Goal: Check status: Check status

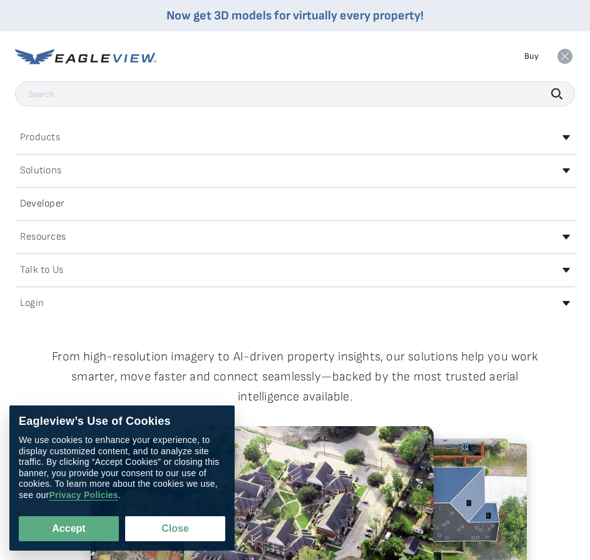
click at [31, 296] on div "Login" at bounding box center [295, 304] width 560 height 20
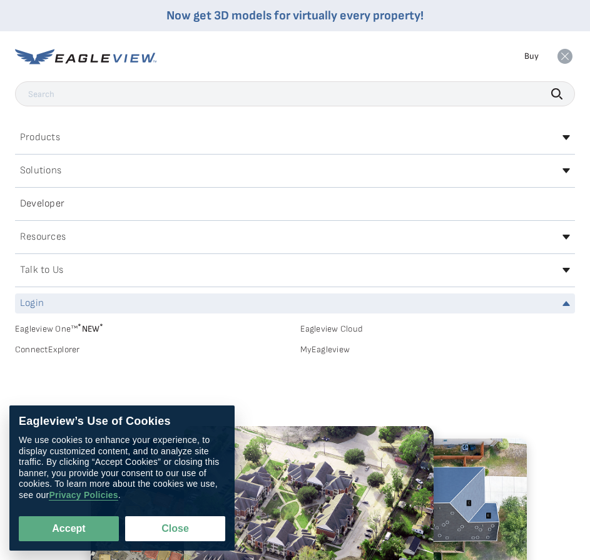
click at [29, 305] on h2 "Login" at bounding box center [32, 304] width 24 height 10
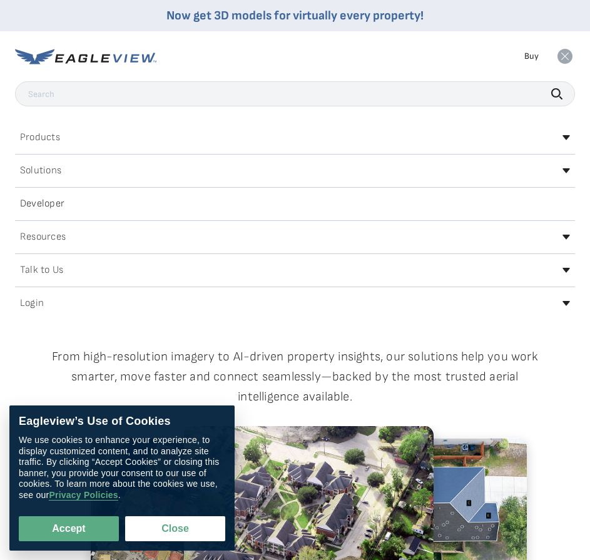
click at [29, 305] on h2 "Login" at bounding box center [32, 304] width 24 height 10
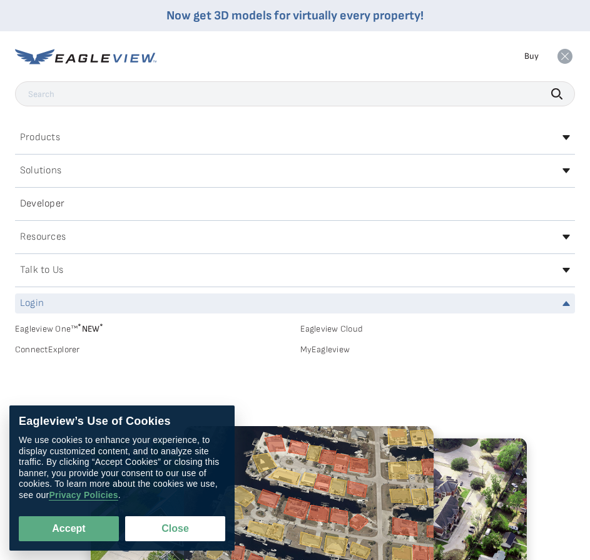
click at [46, 330] on link "Eagleview One™ * NEW *" at bounding box center [152, 327] width 275 height 14
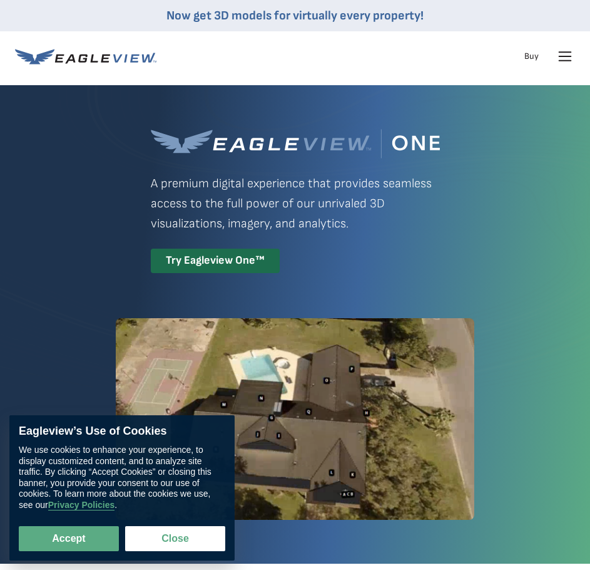
click at [565, 56] on icon at bounding box center [566, 56] width 12 height 0
click at [56, 534] on button "Accept" at bounding box center [69, 538] width 100 height 25
checkbox input "true"
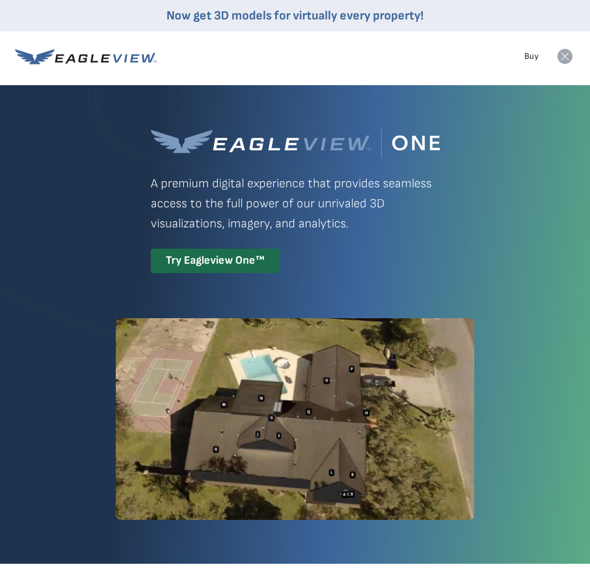
click at [565, 55] on icon at bounding box center [565, 56] width 15 height 15
click at [572, 59] on icon at bounding box center [565, 56] width 20 height 20
click at [566, 58] on icon at bounding box center [565, 56] width 15 height 15
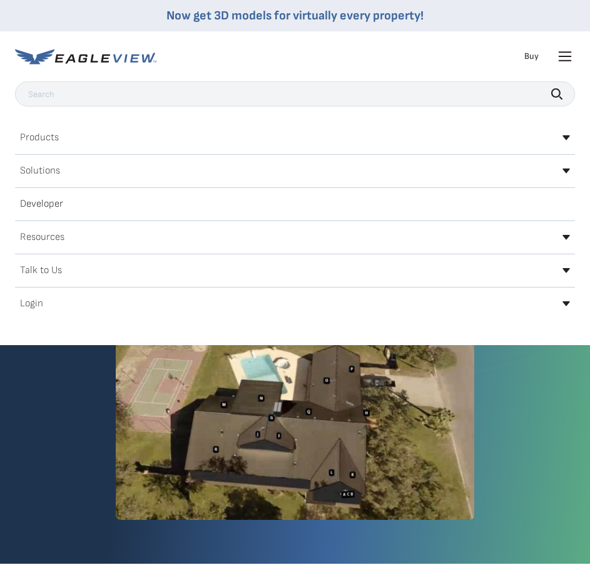
click at [569, 58] on icon at bounding box center [565, 56] width 20 height 20
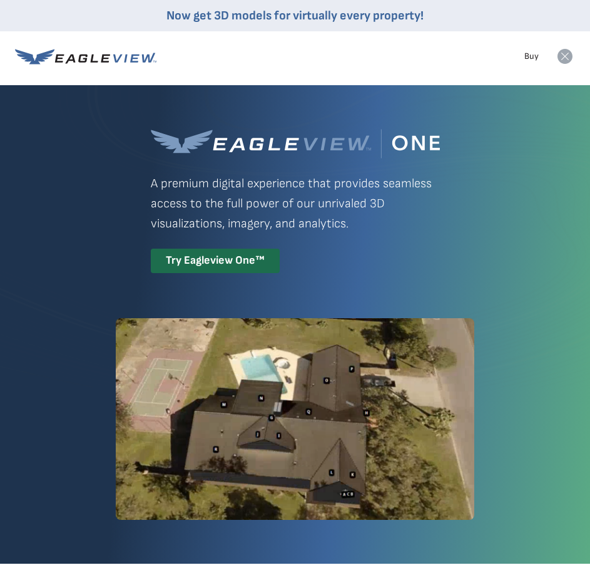
click at [569, 58] on icon at bounding box center [565, 56] width 15 height 15
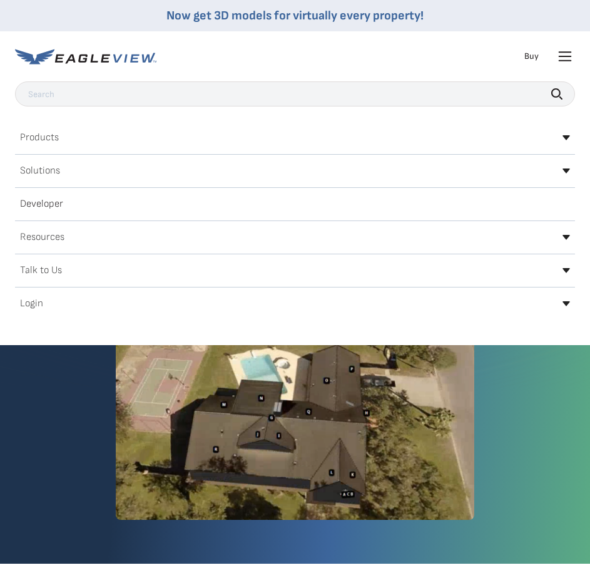
click at [571, 302] on div "Login" at bounding box center [295, 304] width 560 height 20
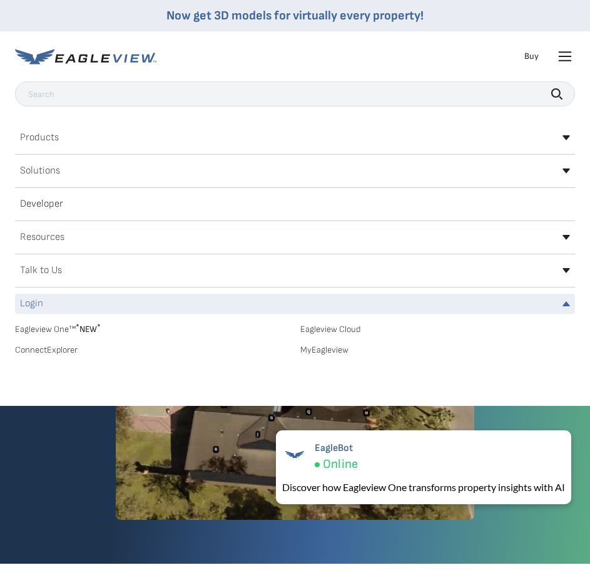
click at [330, 349] on link "MyEagleview" at bounding box center [437, 349] width 275 height 11
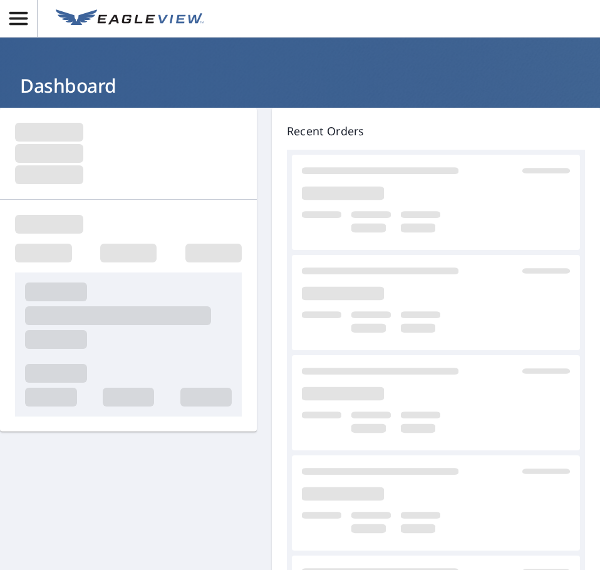
click at [267, 200] on div "Recent Orders" at bounding box center [300, 389] width 600 height 563
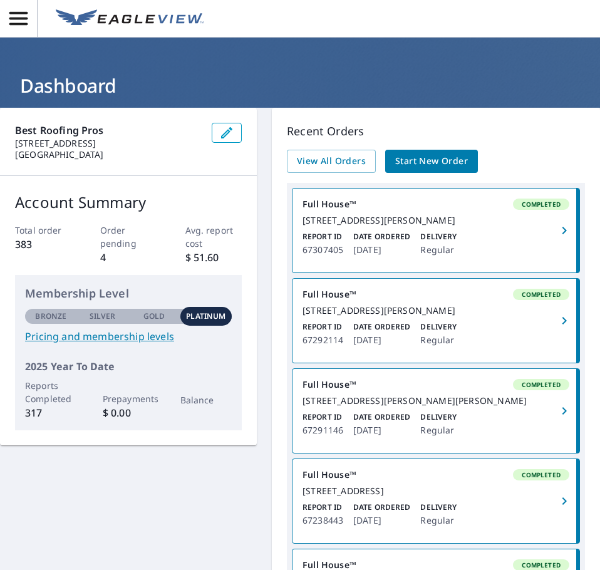
click at [24, 17] on icon "button" at bounding box center [19, 19] width 22 height 22
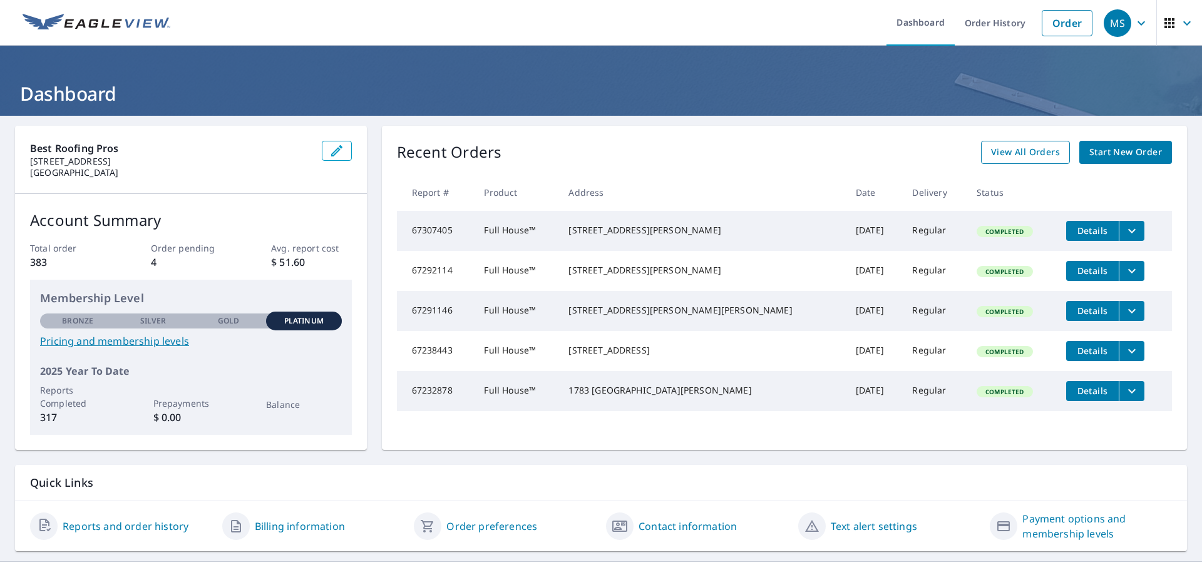
click at [599, 153] on span "View All Orders" at bounding box center [1025, 153] width 69 height 16
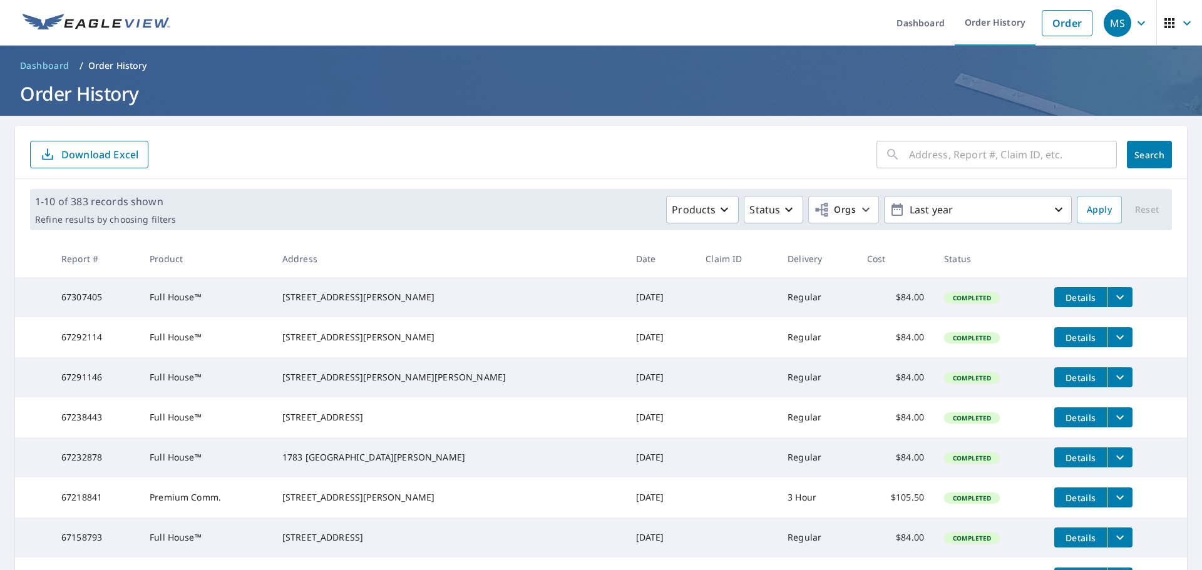
click at [599, 159] on input "text" at bounding box center [1013, 154] width 208 height 35
type input "FREESE"
click button "Search" at bounding box center [1149, 155] width 45 height 28
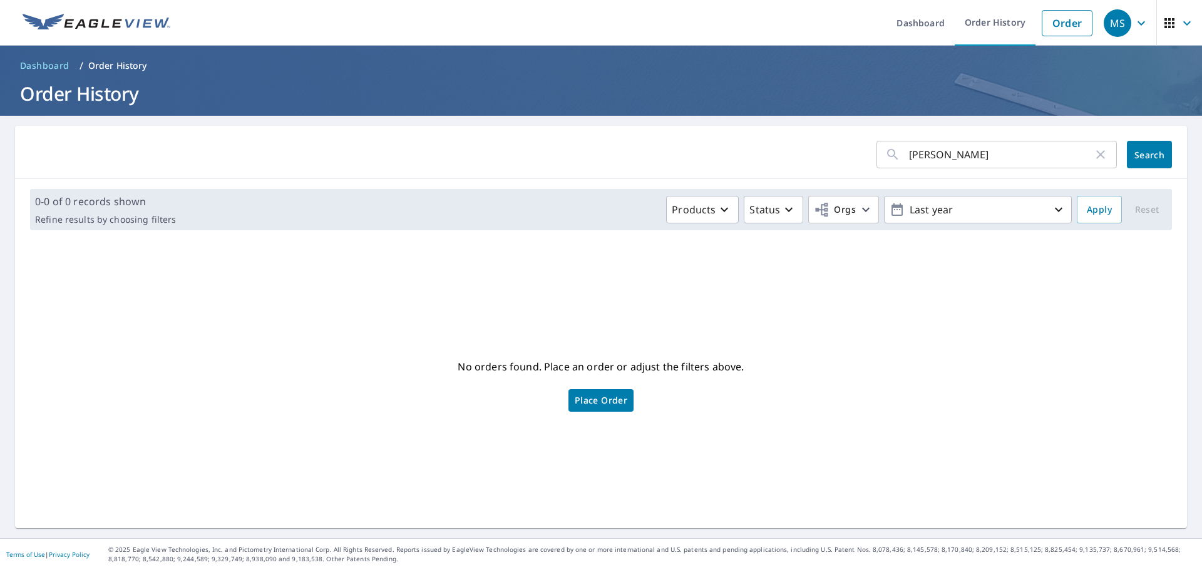
click at [599, 156] on input "FREESE" at bounding box center [1001, 154] width 184 height 35
type input "MONICA"
click button "Search" at bounding box center [1149, 155] width 45 height 28
click at [599, 156] on input "MONICA" at bounding box center [1001, 154] width 184 height 35
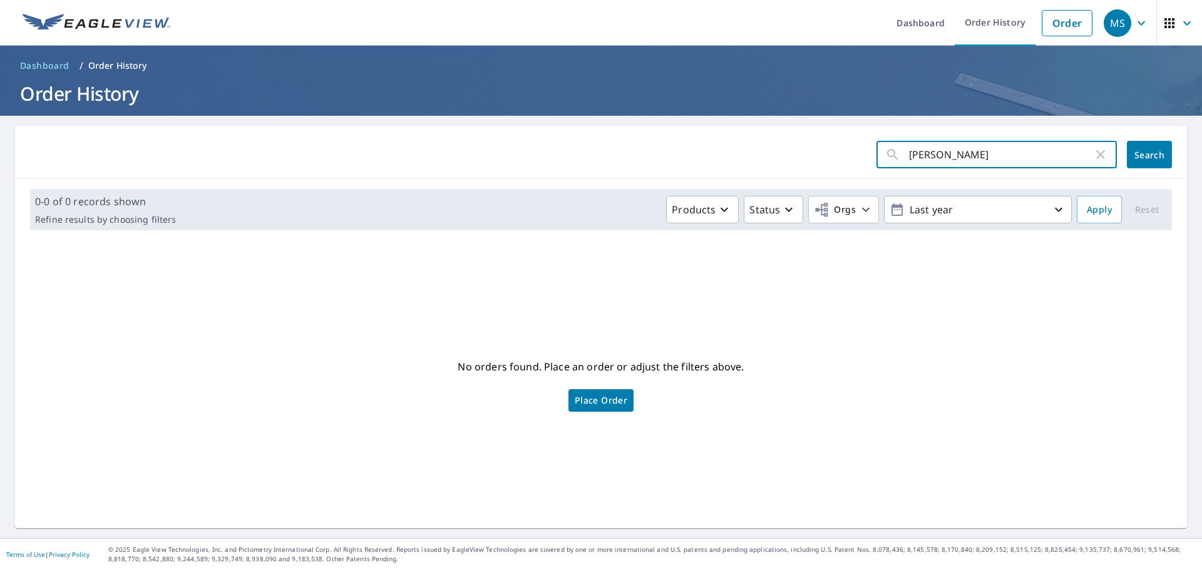
click at [599, 156] on input "MONICA" at bounding box center [1001, 154] width 184 height 35
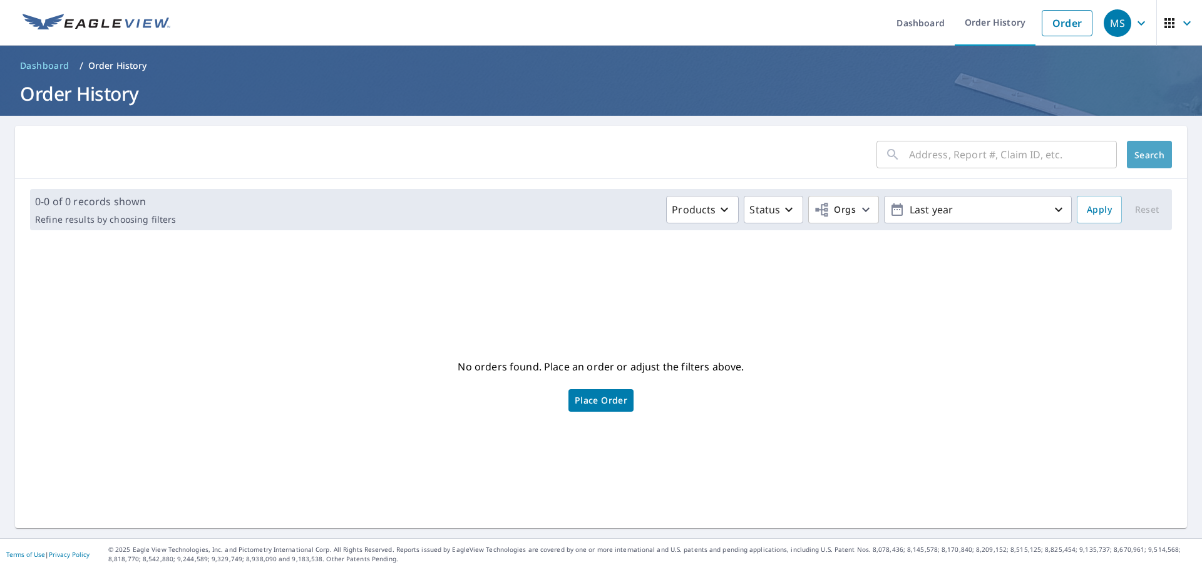
click at [599, 153] on span "Search" at bounding box center [1149, 155] width 25 height 12
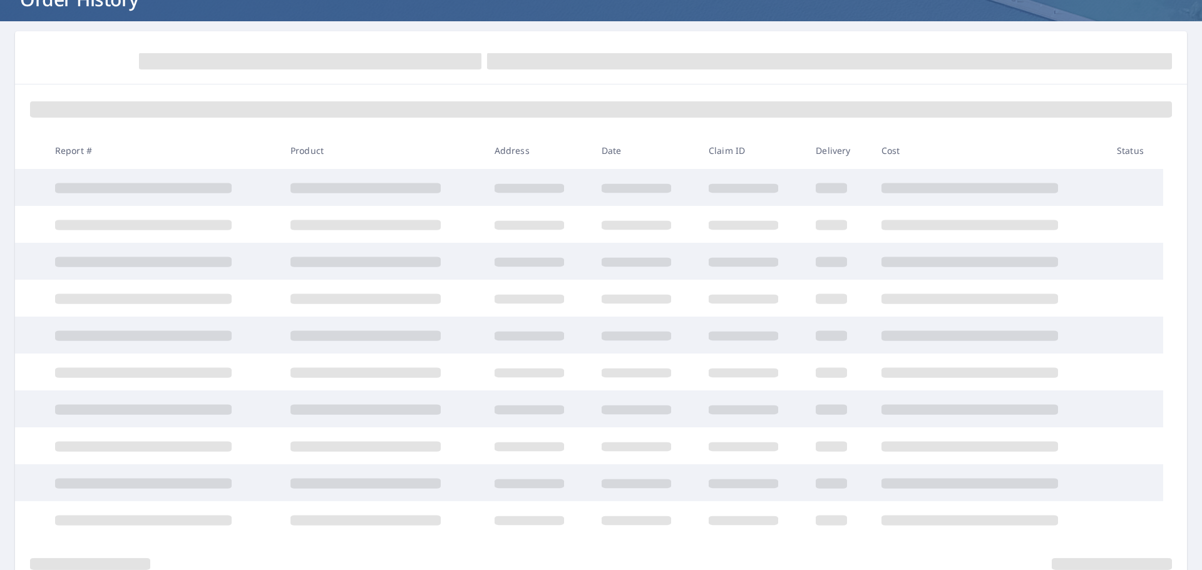
scroll to position [125, 0]
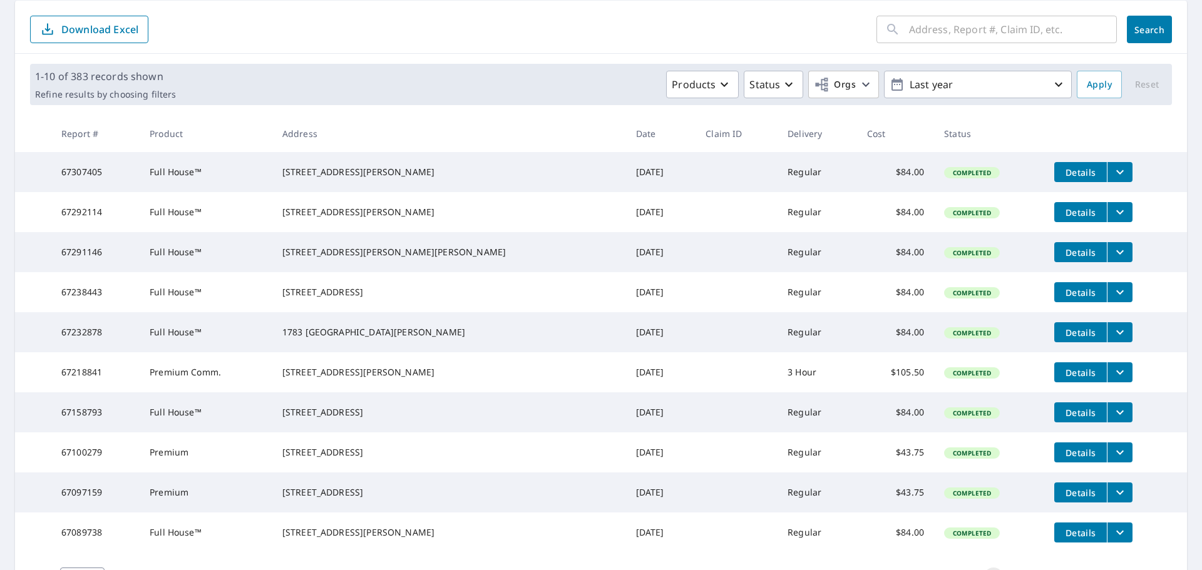
click at [599, 27] on input "text" at bounding box center [1013, 29] width 208 height 35
paste input "7602 Sutherland Ave"
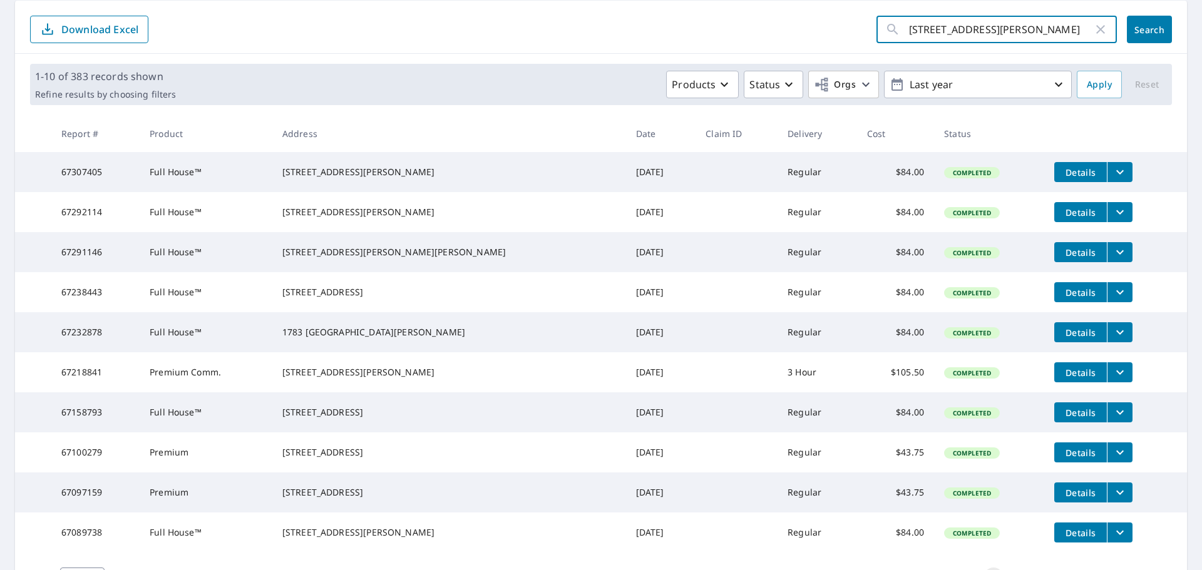
type input "7602 Sutherland Ave"
click at [599, 29] on div "7602 Sutherland Ave ​ Search Download Excel" at bounding box center [601, 27] width 1172 height 53
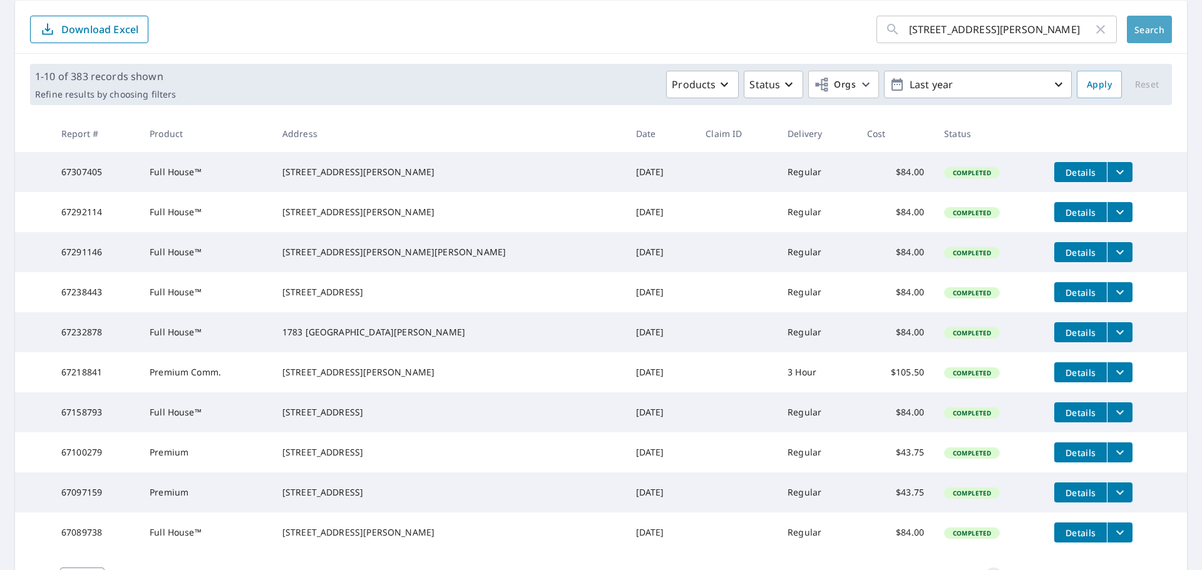
click at [599, 29] on button "Search" at bounding box center [1149, 30] width 45 height 28
